Goal: Transaction & Acquisition: Purchase product/service

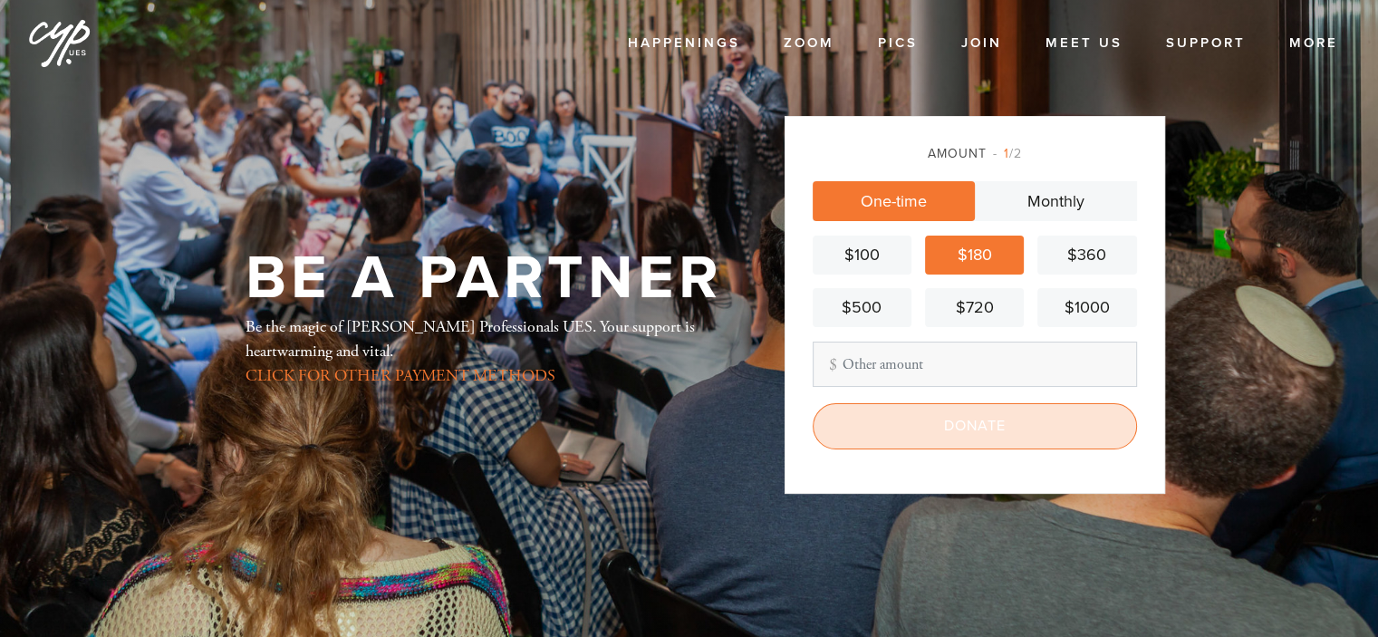
click at [996, 422] on input "Donate" at bounding box center [974, 425] width 324 height 45
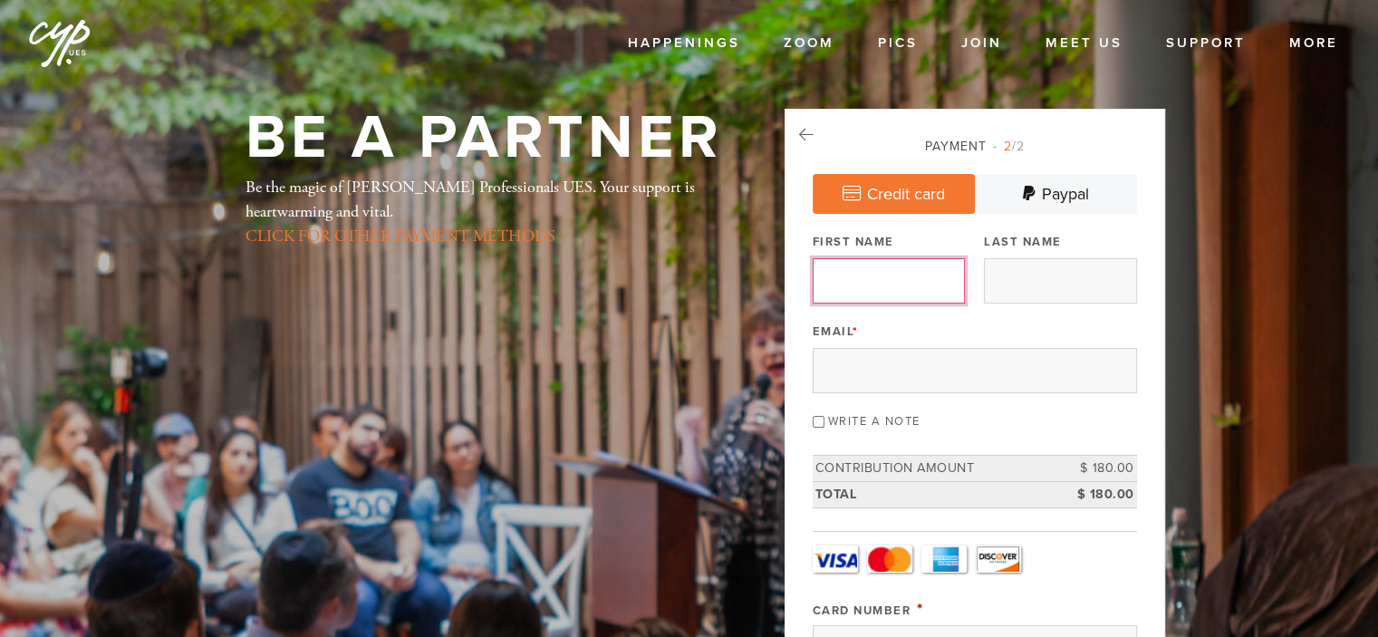
click at [917, 289] on input "First Name" at bounding box center [888, 280] width 152 height 45
type input "Mendel"
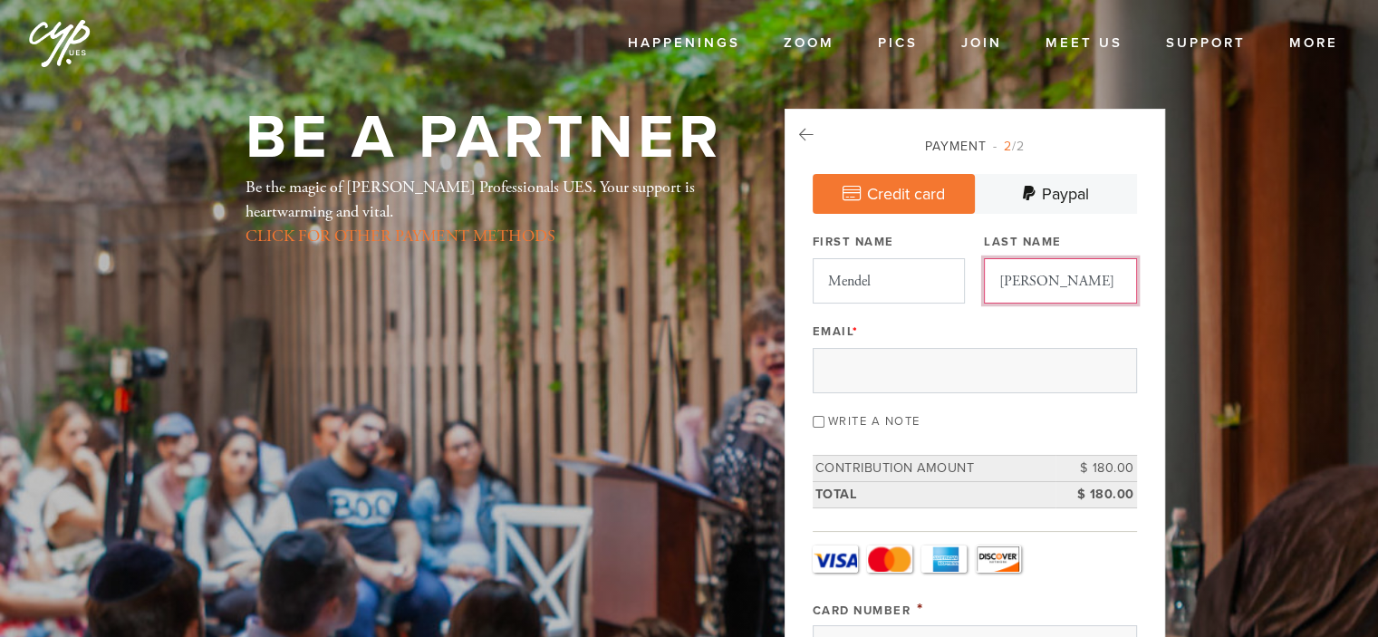
type input "[PERSON_NAME]"
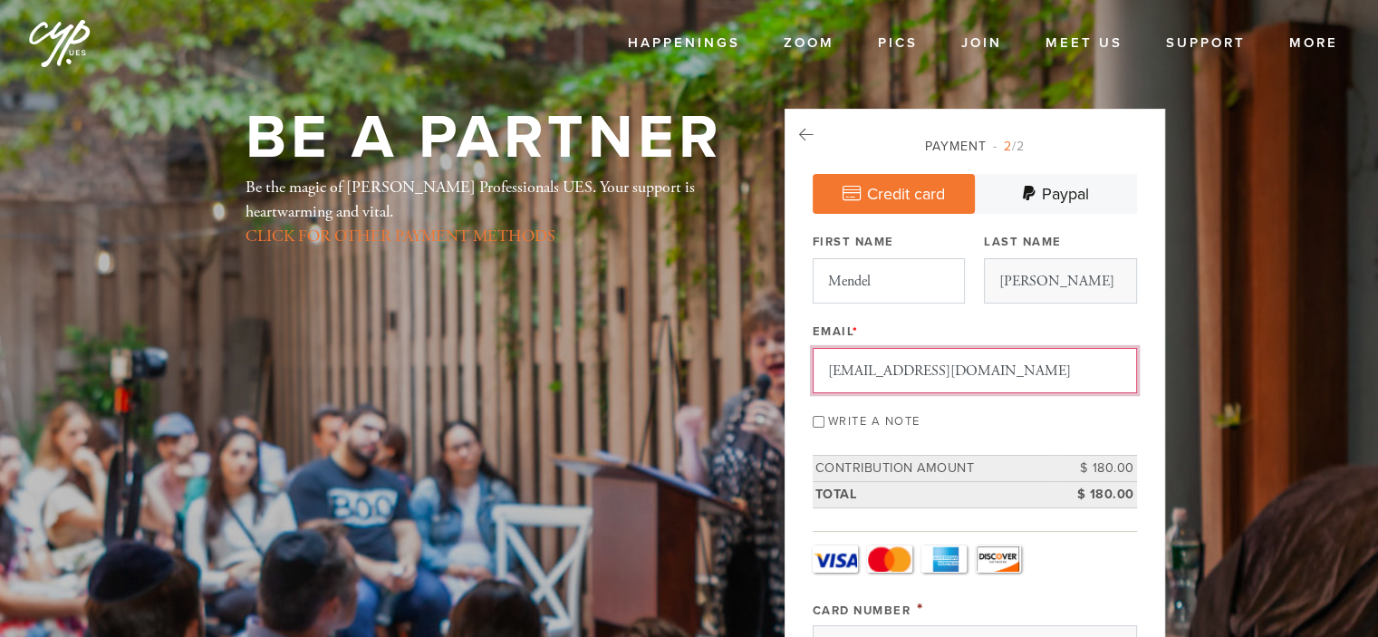
type input "[EMAIL_ADDRESS][DOMAIN_NAME]"
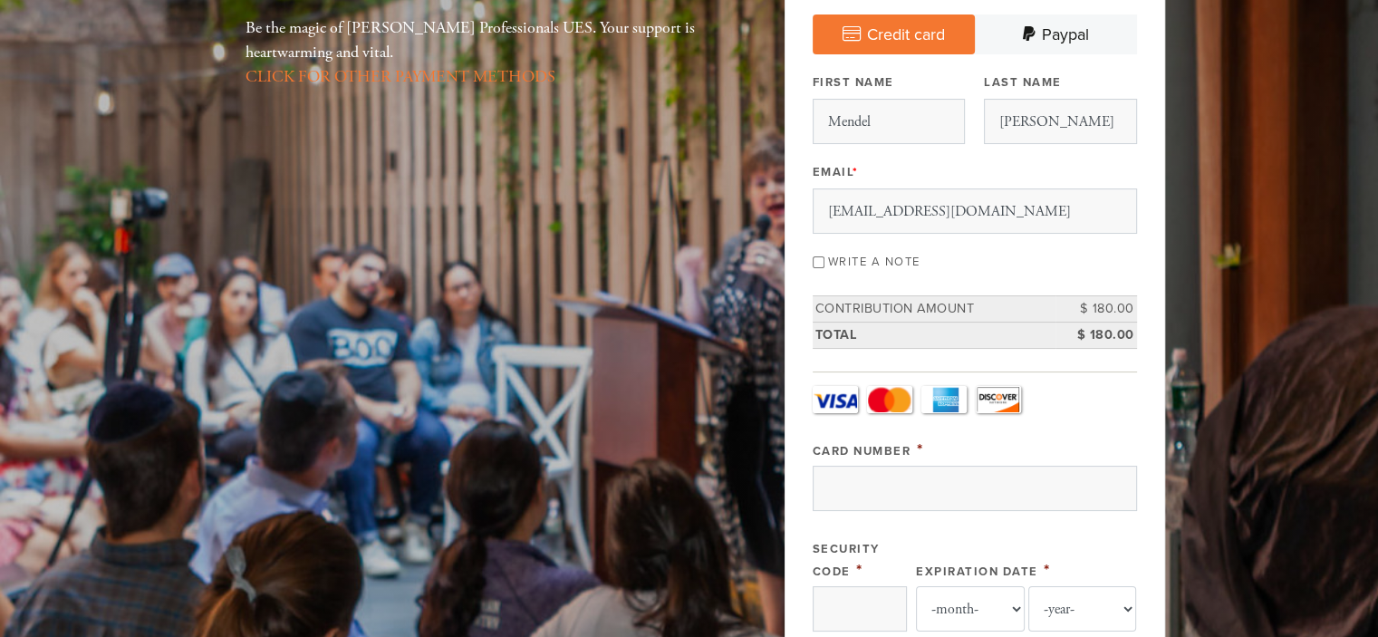
scroll to position [250, 0]
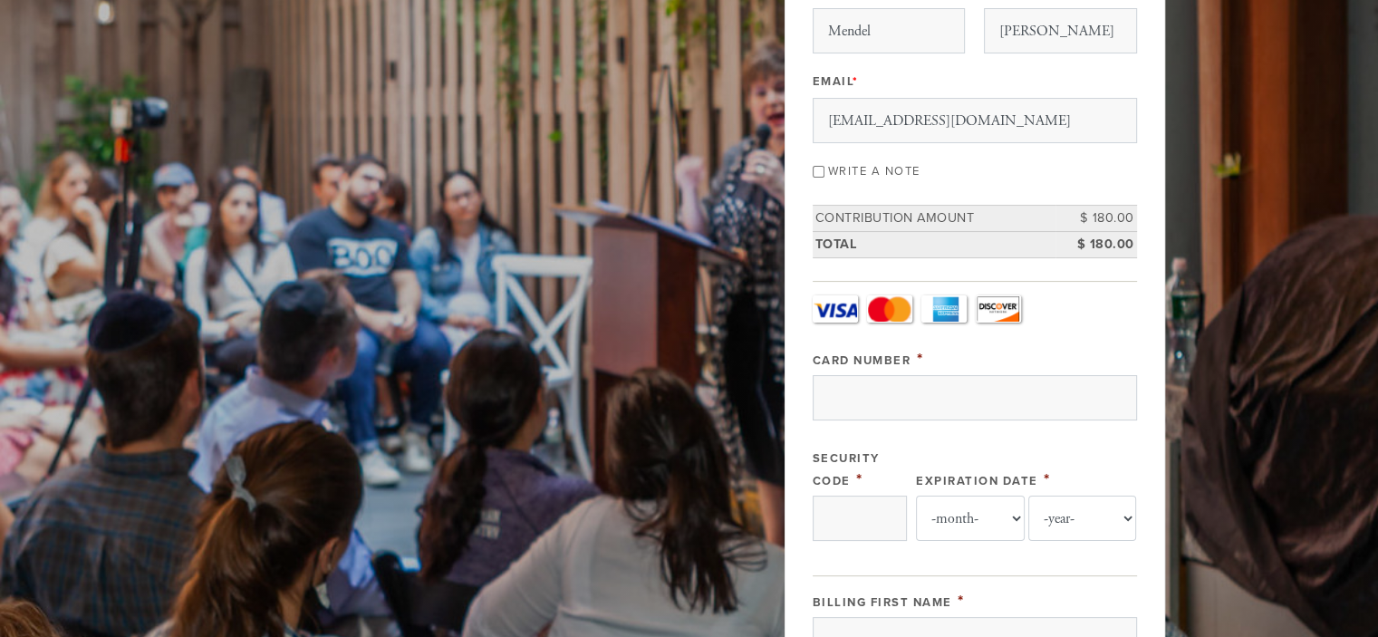
click at [820, 162] on div "Write a note" at bounding box center [974, 170] width 324 height 24
click at [815, 167] on input "Write a note" at bounding box center [818, 172] width 12 height 12
checkbox input "true"
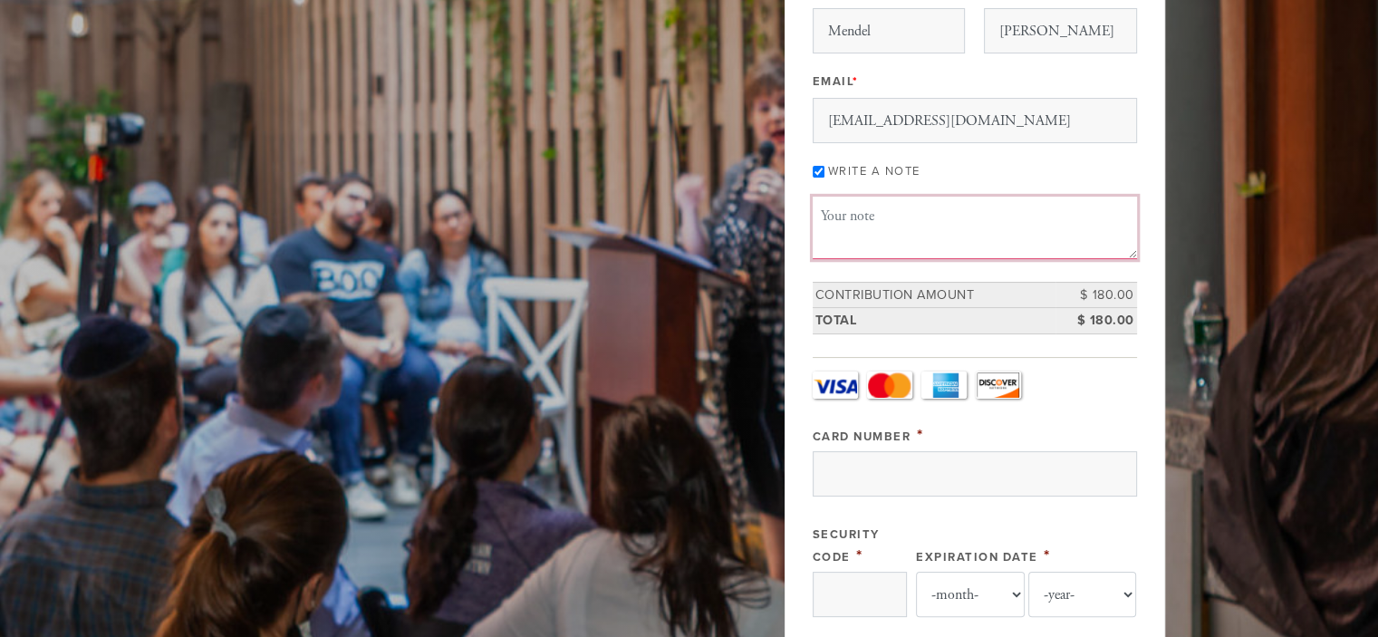
click at [826, 211] on textarea "Message or dedication" at bounding box center [974, 228] width 324 height 62
type textarea "F"
type textarea "D"
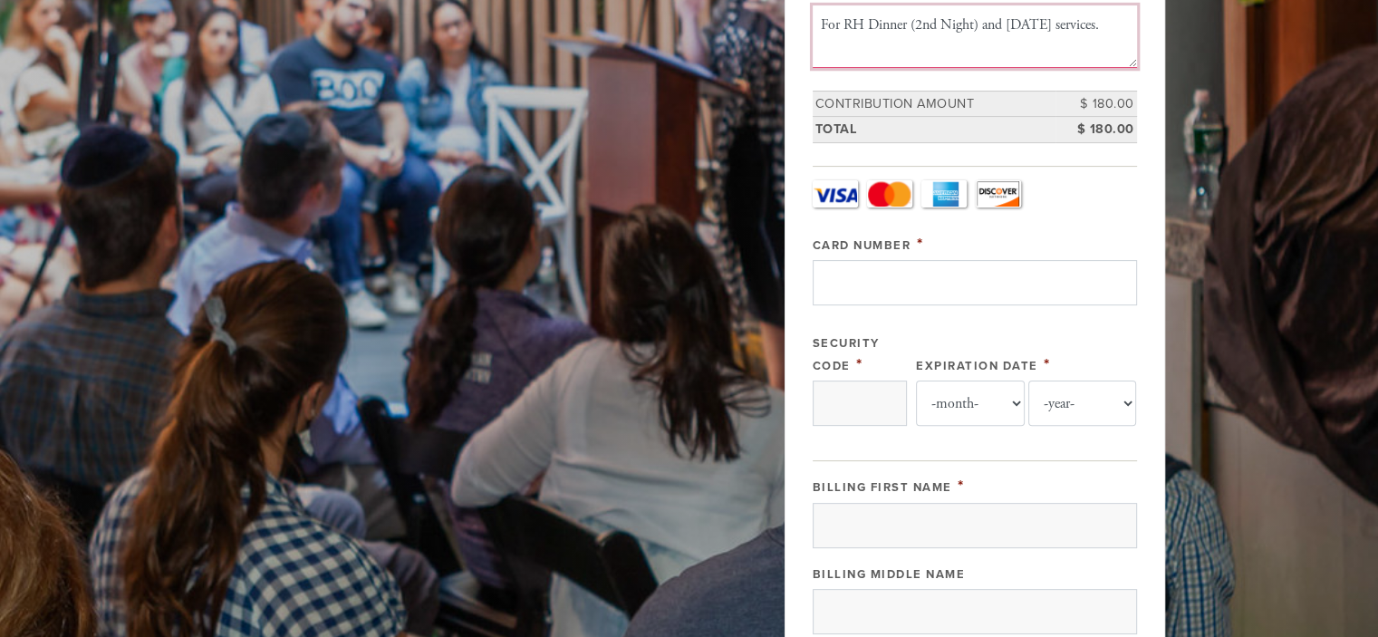
type textarea "For RH Dinner (2nd Night) and [DATE] services."
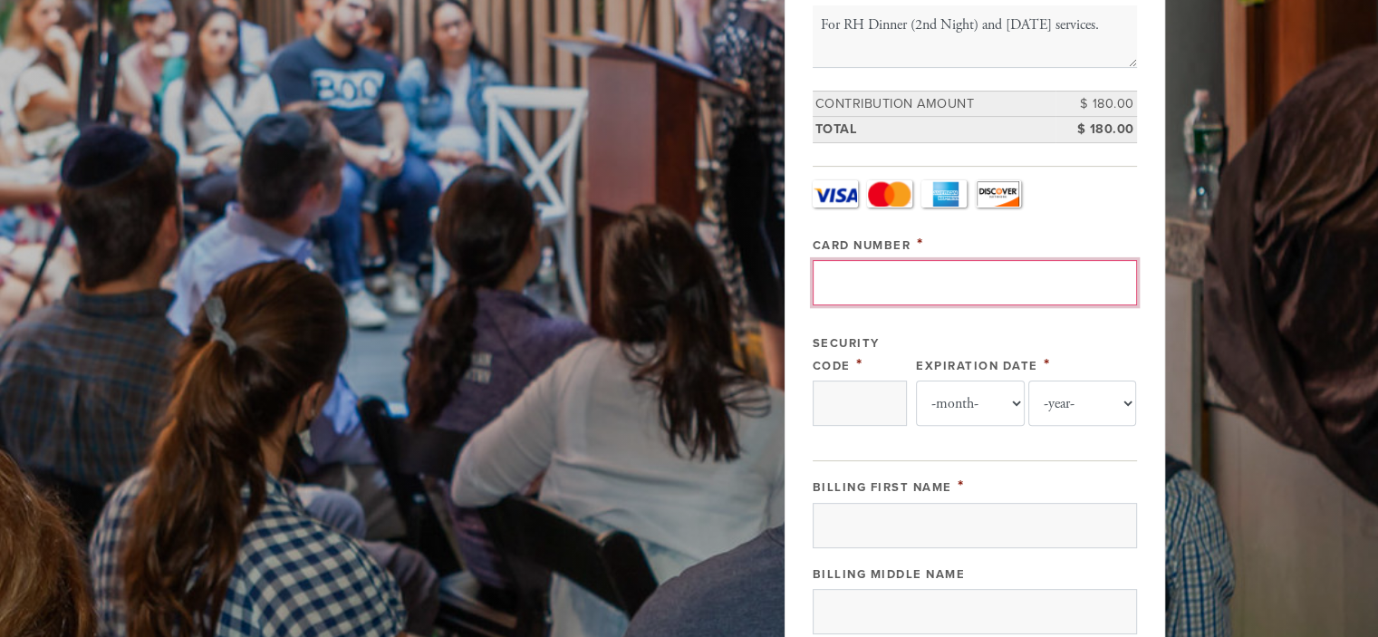
click at [934, 274] on input "Card Number" at bounding box center [974, 282] width 324 height 45
type input "[CREDIT_CARD_NUMBER]"
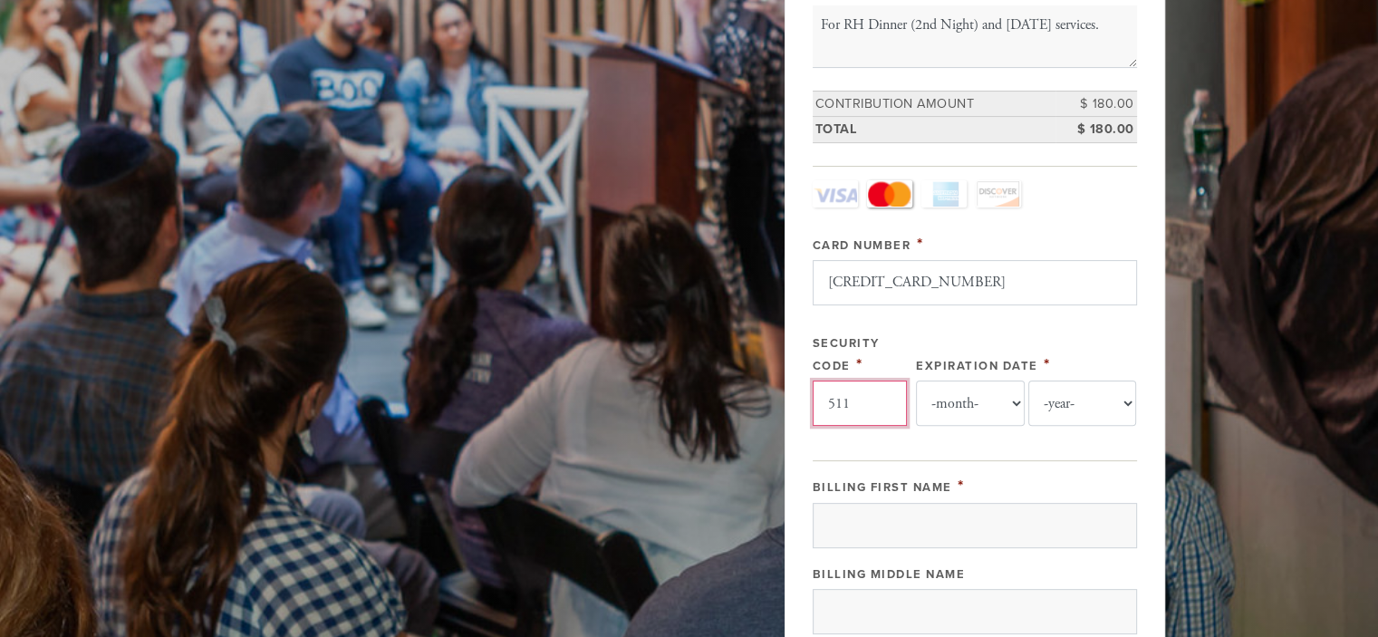
type input "511"
click at [989, 403] on select "-month- 01 02 03 04 05 06 07 08 09 10 11 12" at bounding box center [970, 402] width 109 height 45
select select "8"
click at [916, 380] on select "-month- 01 02 03 04 05 06 07 08 09 10 11 12" at bounding box center [970, 402] width 109 height 45
click at [1071, 407] on select "-year- 2025 2026 2027 2028 2029 2030 2031 2032 2033 2034 2035" at bounding box center [1082, 402] width 109 height 45
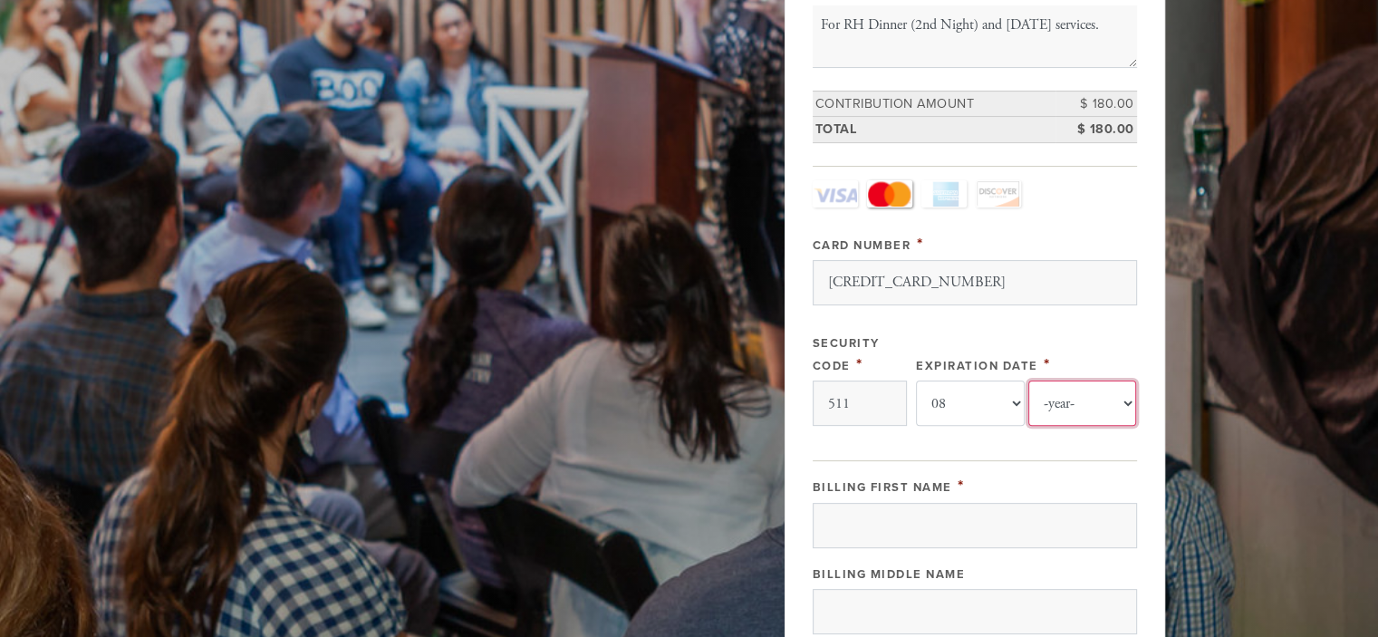
select select "2030"
click at [1028, 380] on select "-year- 2025 2026 2027 2028 2029 2030 2031 2032 2033 2034 2035" at bounding box center [1082, 402] width 109 height 45
click at [1039, 324] on div "Card Type - select - Visa MasterCard Amex Discover Visa MasterCard Amex Discove…" at bounding box center [974, 311] width 324 height 263
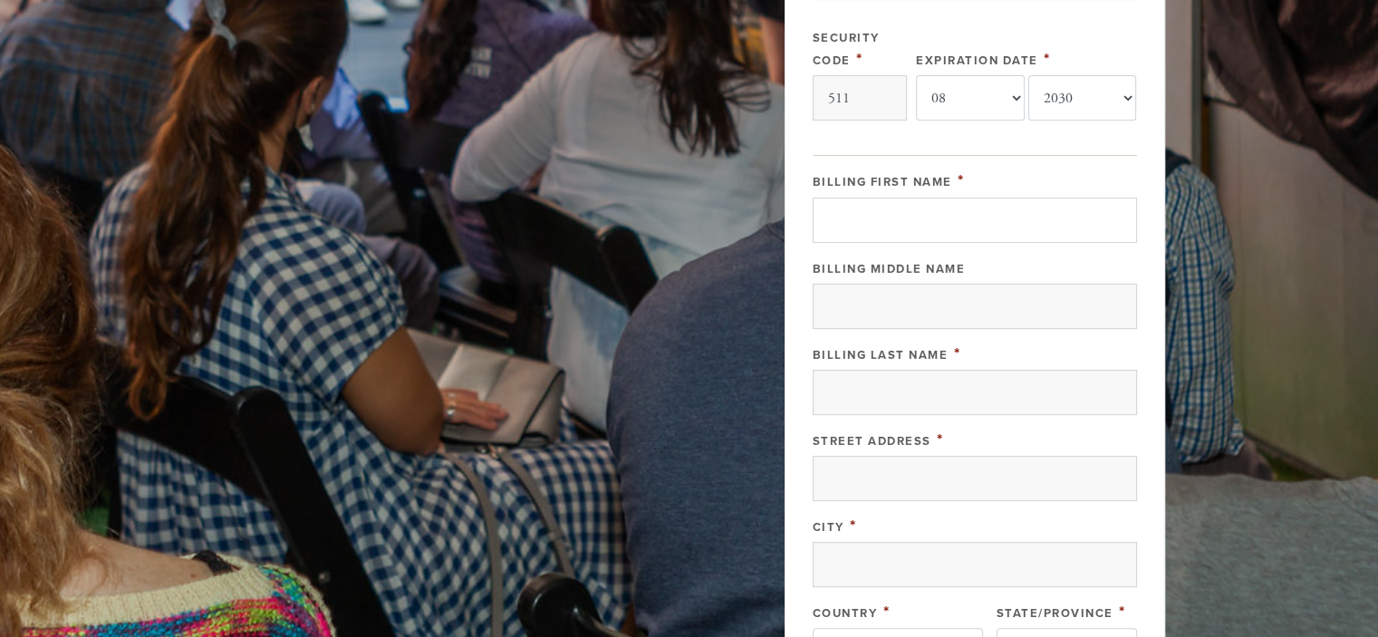
scroll to position [744, 0]
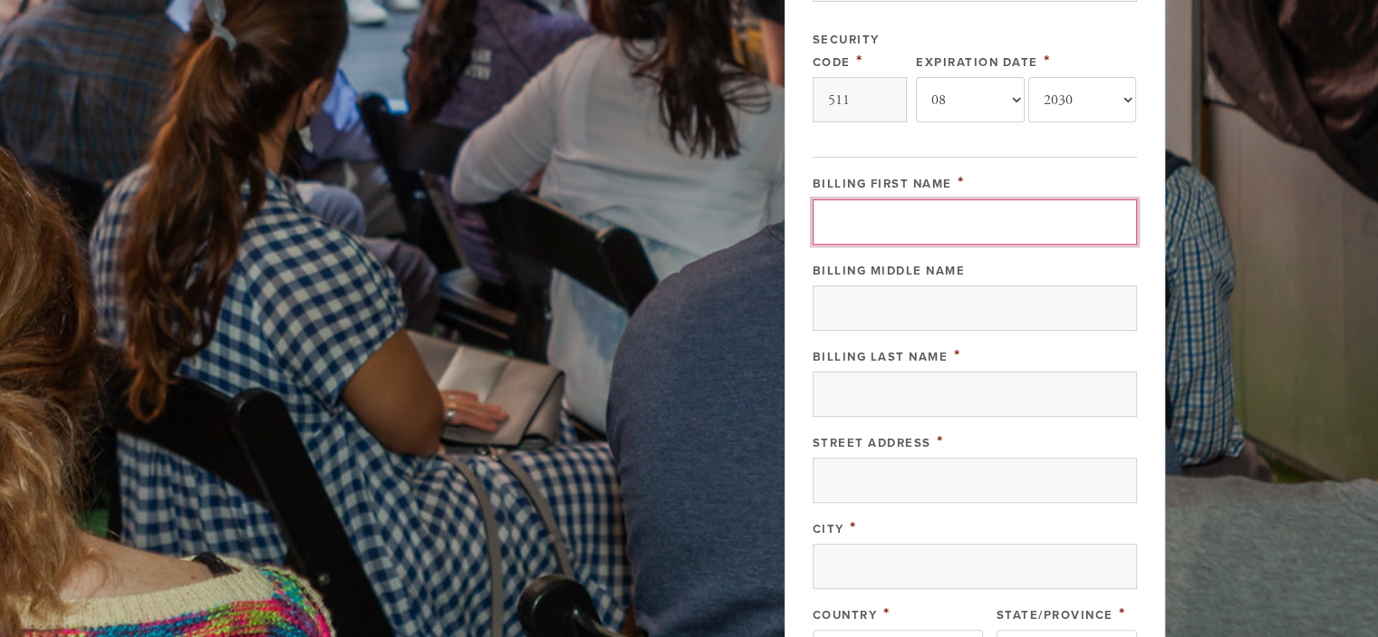
click at [908, 223] on input "Billing First Name" at bounding box center [974, 221] width 324 height 45
type input "[PERSON_NAME]"
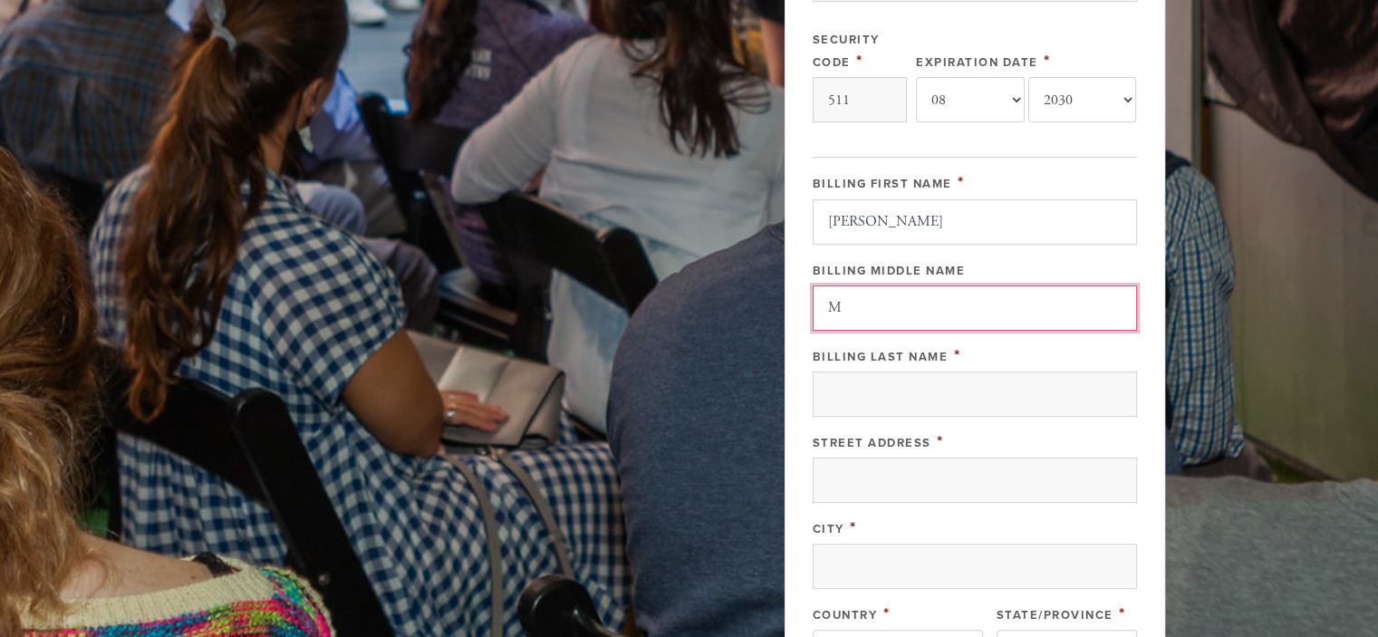
type input "M"
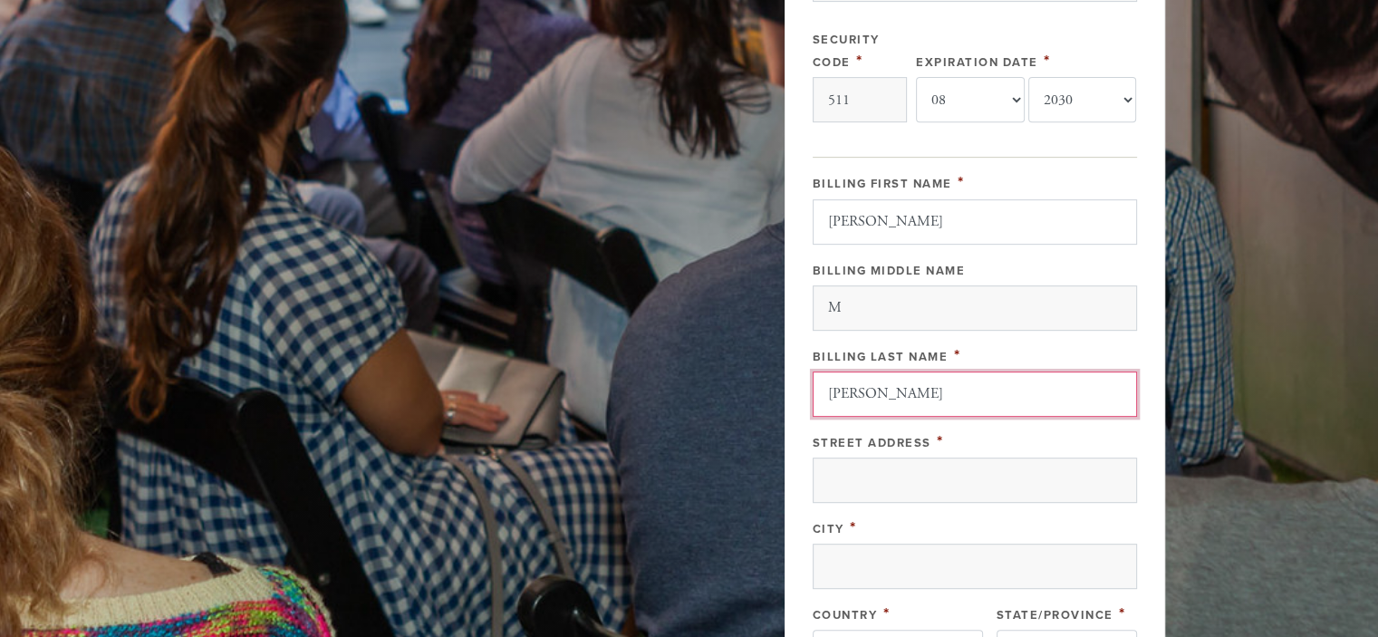
type input "[PERSON_NAME]"
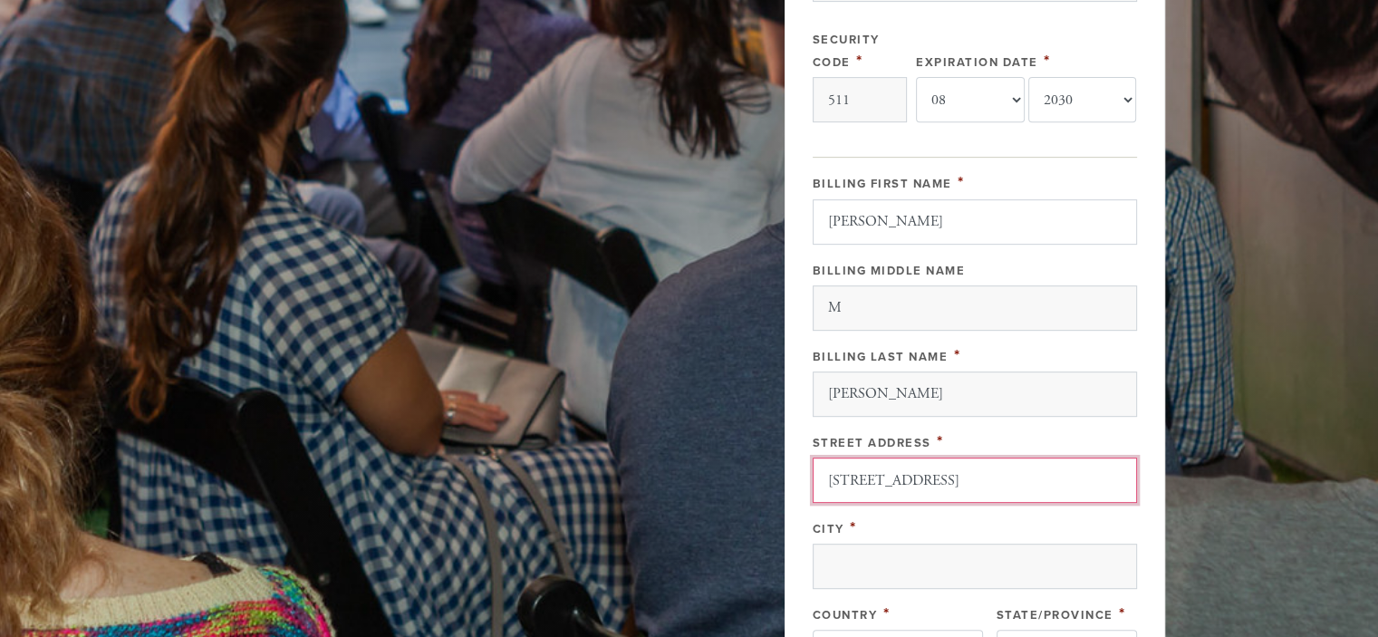
type input "[STREET_ADDRESS]"
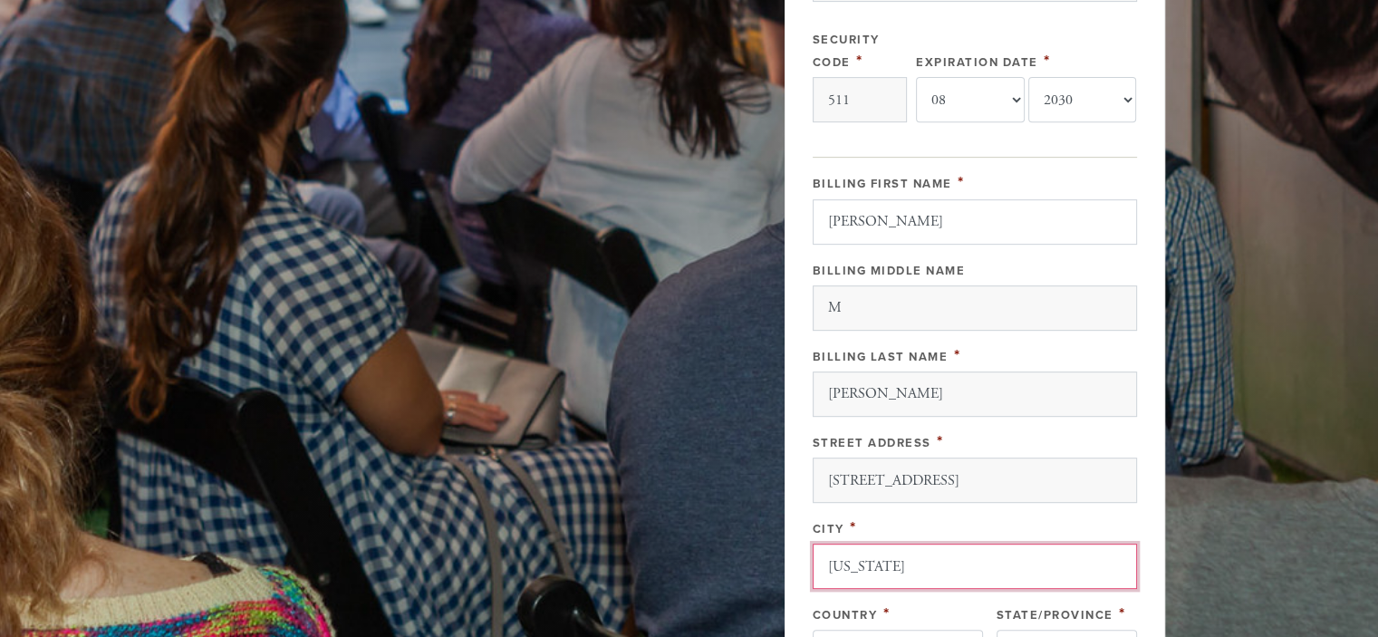
type input "[US_STATE]"
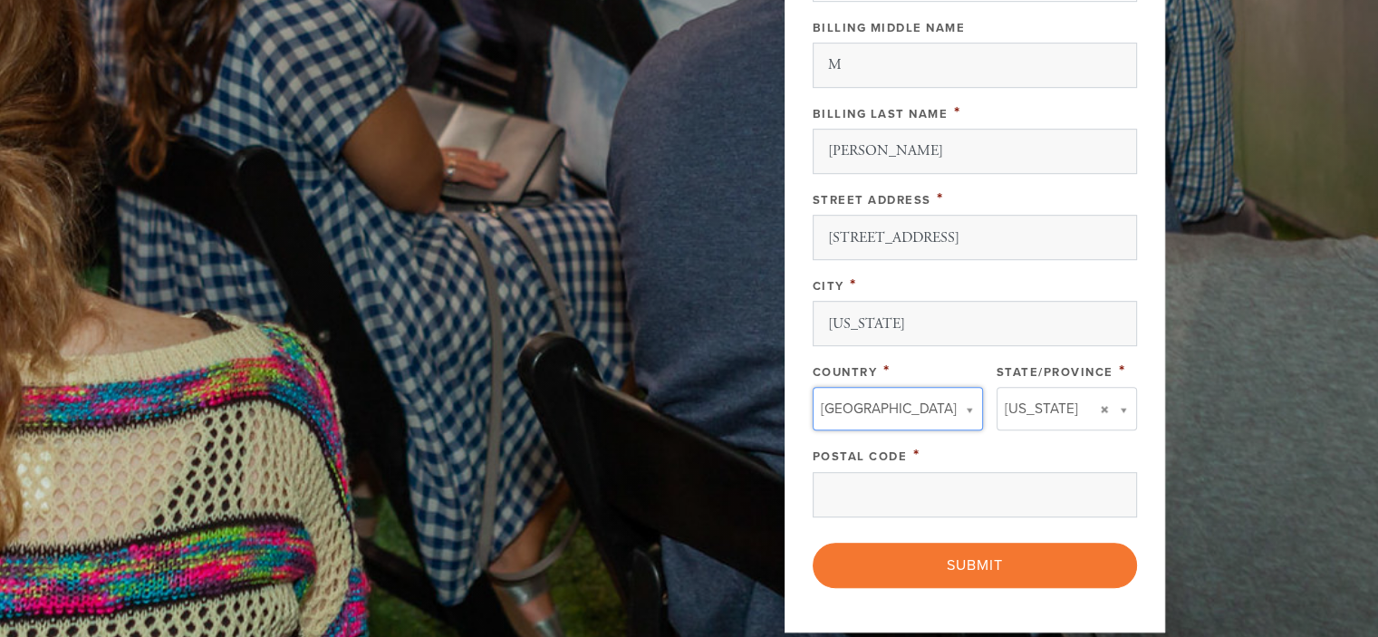
scroll to position [989, 0]
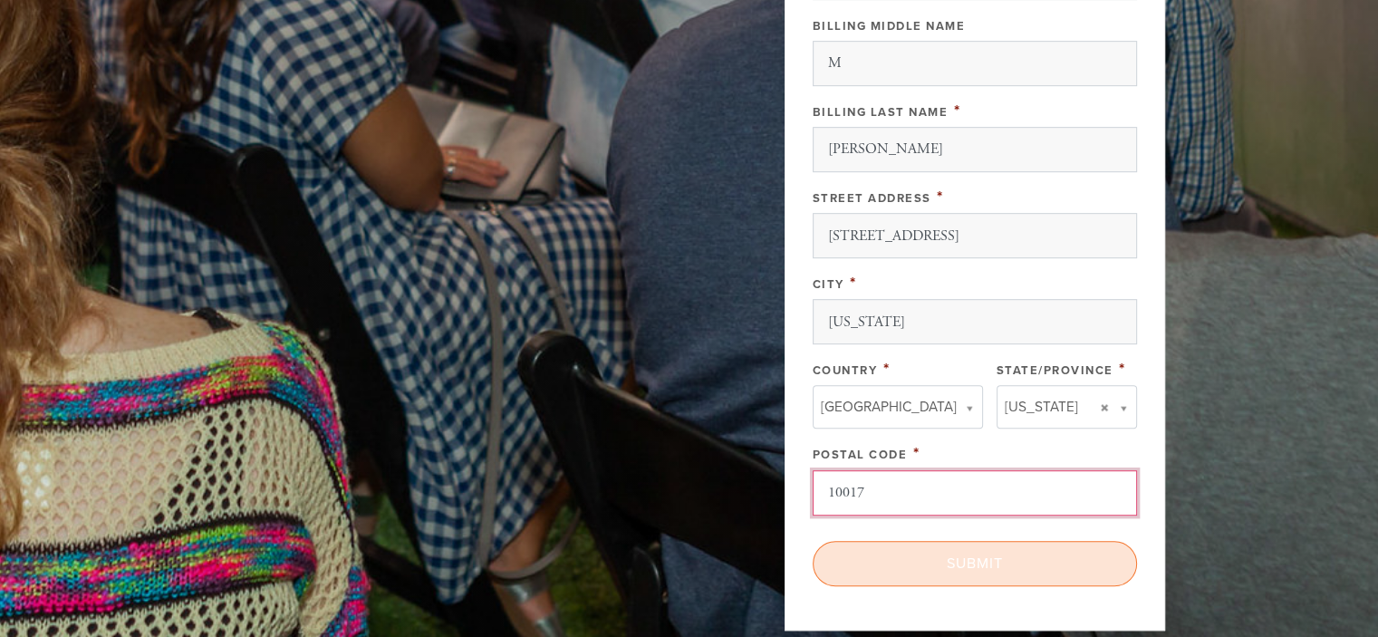
type input "10017"
click at [996, 561] on input "Submit" at bounding box center [974, 563] width 324 height 45
